Goal: Task Accomplishment & Management: Complete application form

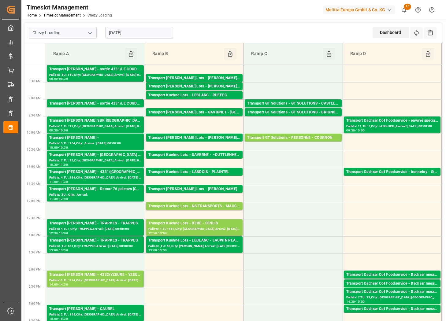
click at [135, 32] on input "[DATE]" at bounding box center [139, 33] width 68 height 12
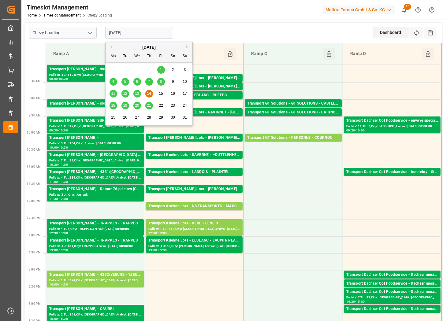
click at [123, 107] on span "19" at bounding box center [125, 105] width 4 height 4
type input "[DATE]"
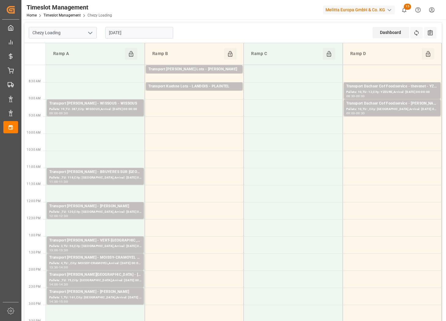
click at [90, 33] on polyline "open menu" at bounding box center [90, 33] width 4 height 2
click at [80, 60] on div "Chezy Unloading" at bounding box center [62, 60] width 67 height 14
type input "Chezy Unloading"
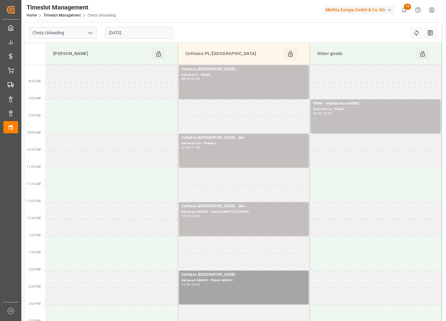
click at [141, 33] on input "[DATE]" at bounding box center [139, 33] width 68 height 12
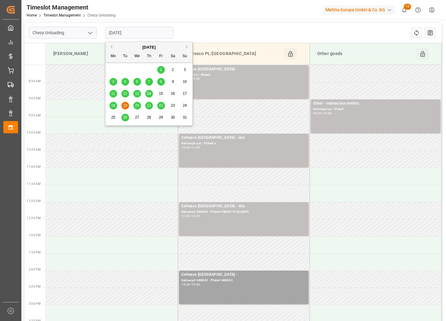
click at [137, 103] on span "20" at bounding box center [137, 105] width 4 height 4
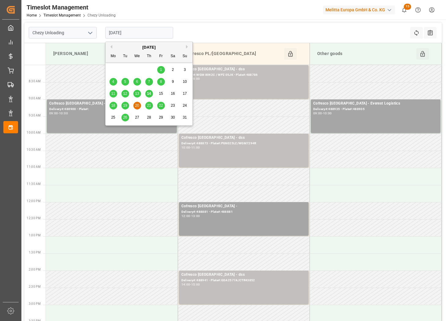
click at [150, 33] on input "[DATE]" at bounding box center [139, 33] width 68 height 12
click at [147, 110] on div "18 19 20 21 22 23 24" at bounding box center [149, 106] width 84 height 12
click at [148, 106] on span "21" at bounding box center [149, 105] width 4 height 4
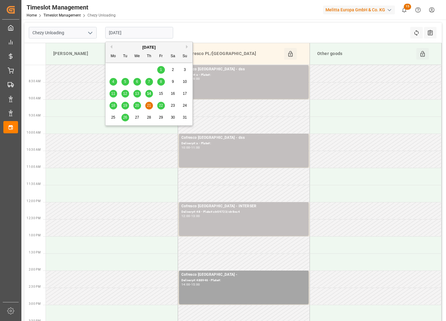
click at [158, 31] on input "[DATE]" at bounding box center [139, 33] width 68 height 12
click at [160, 108] on div "22" at bounding box center [161, 105] width 8 height 7
type input "[DATE]"
